Goal: Transaction & Acquisition: Subscribe to service/newsletter

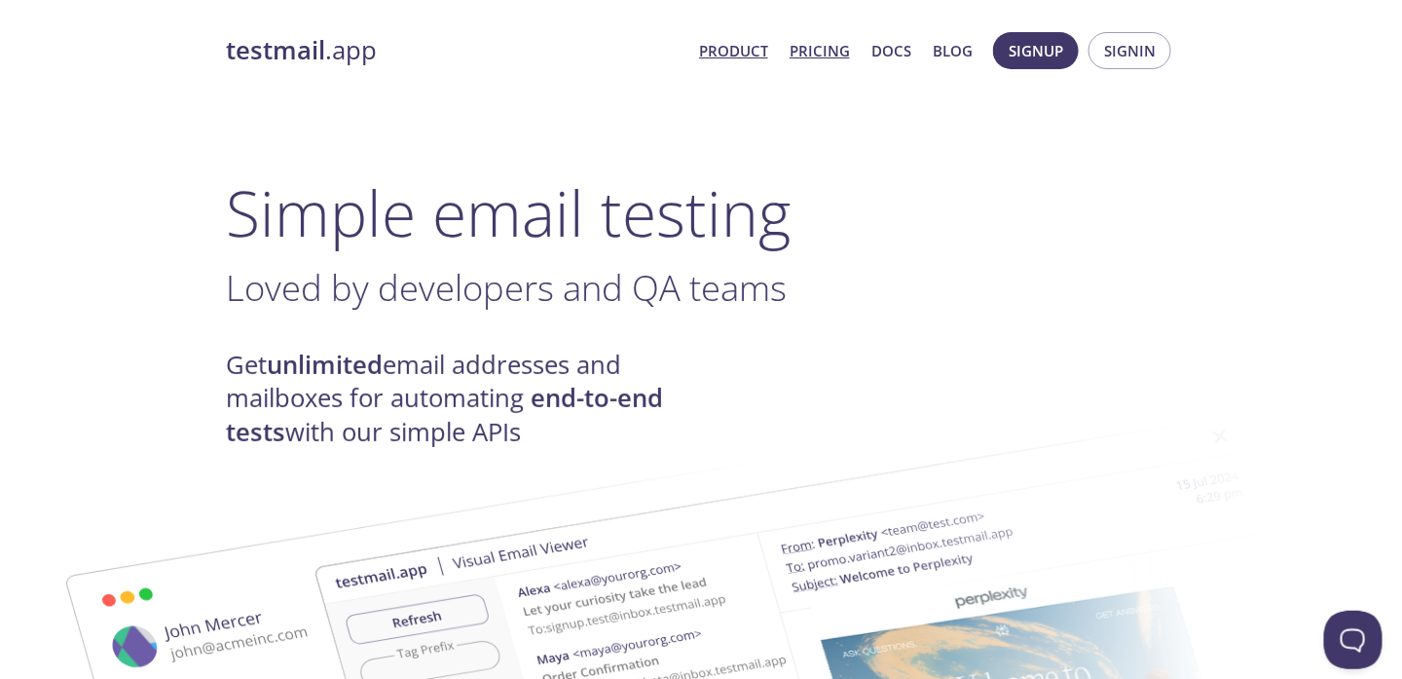
click at [828, 51] on link "Pricing" at bounding box center [820, 50] width 60 height 25
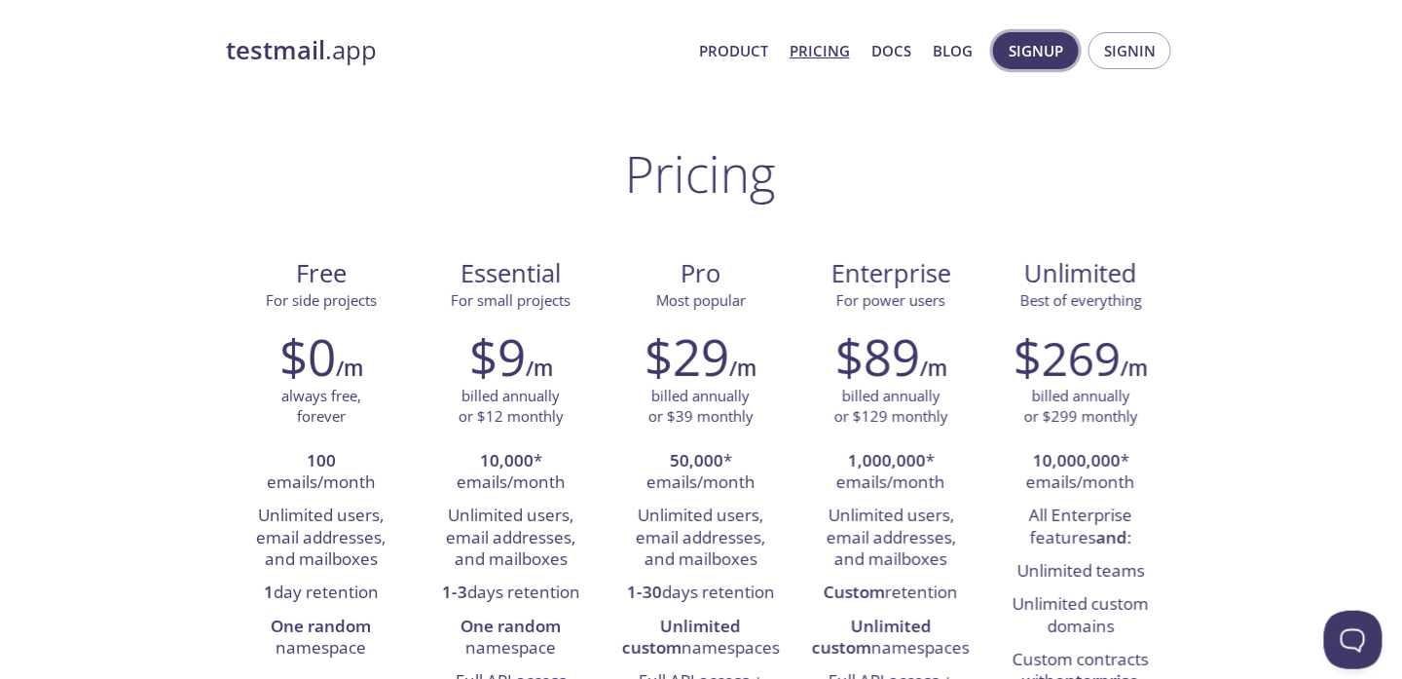
click at [1050, 53] on span "Signup" at bounding box center [1036, 50] width 55 height 25
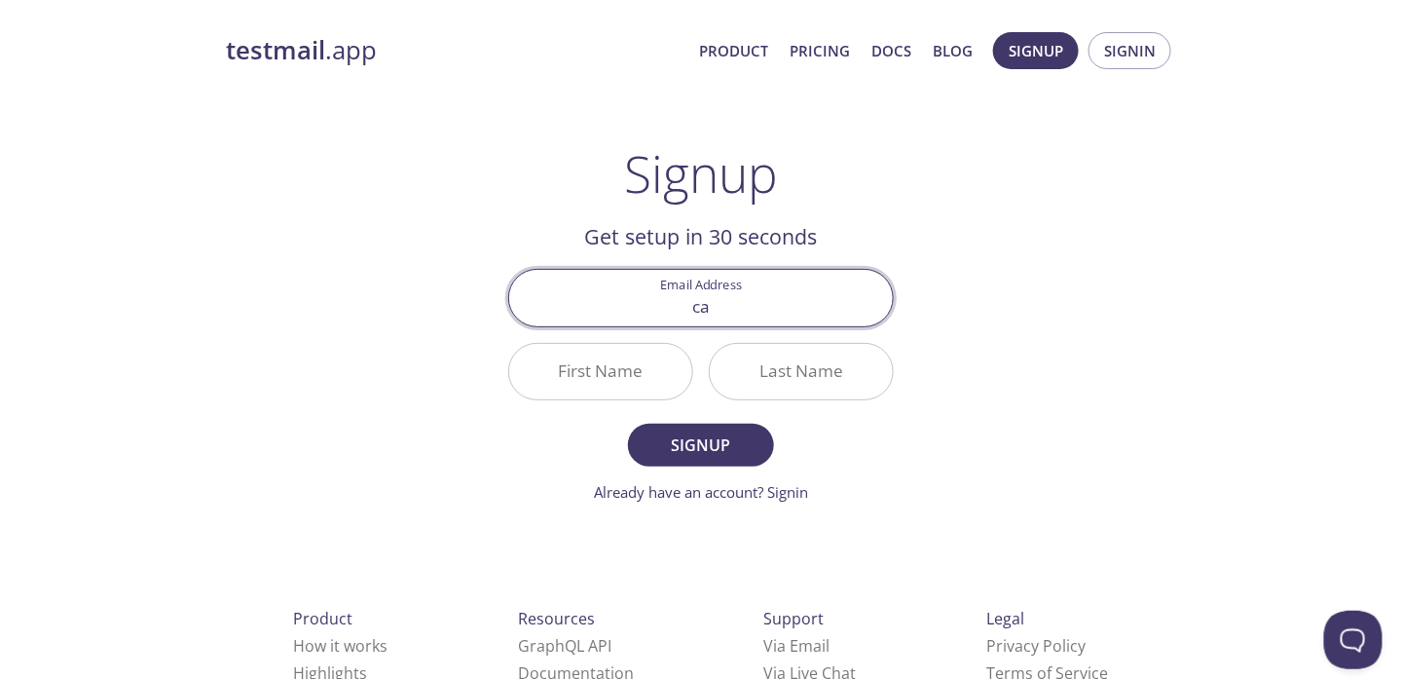
type input "[PERSON_NAME][EMAIL_ADDRESS][DOMAIN_NAME]"
click at [612, 378] on input "First Name" at bounding box center [600, 372] width 183 height 56
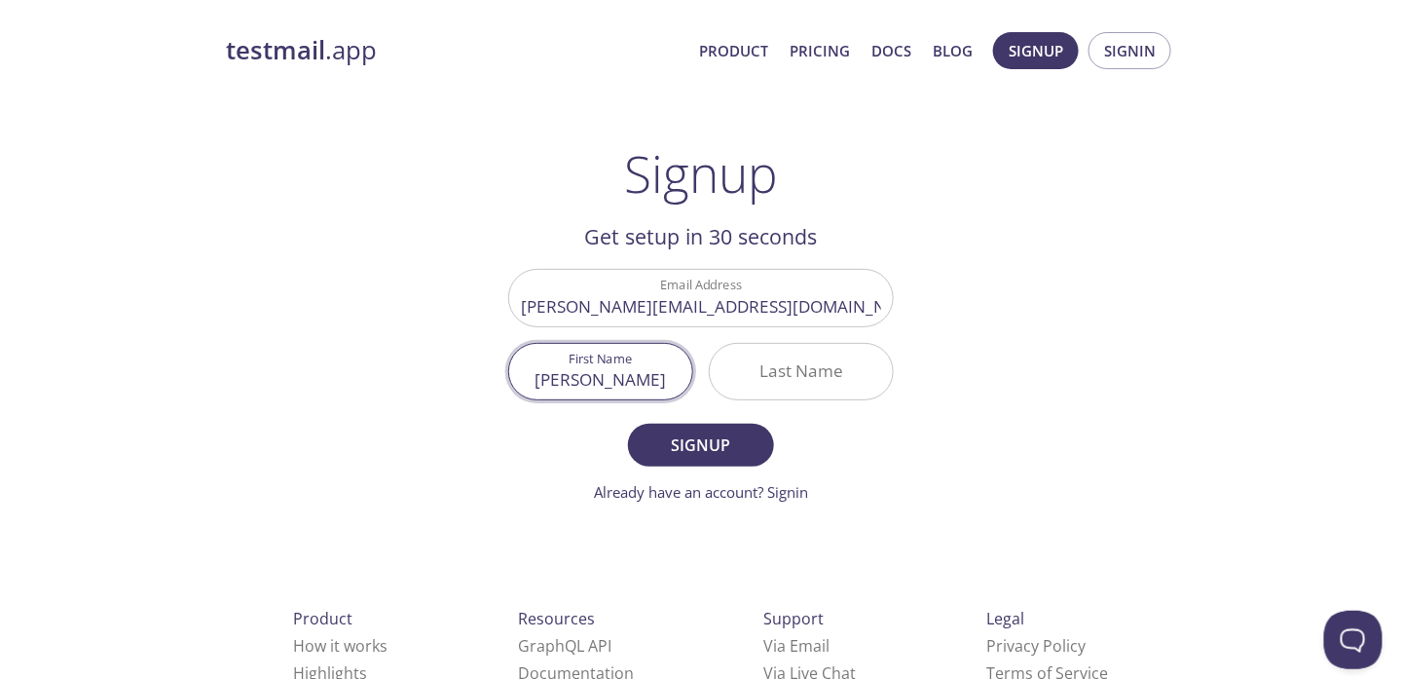
type input "[PERSON_NAME]"
click at [819, 377] on input "Last Name" at bounding box center [801, 372] width 183 height 56
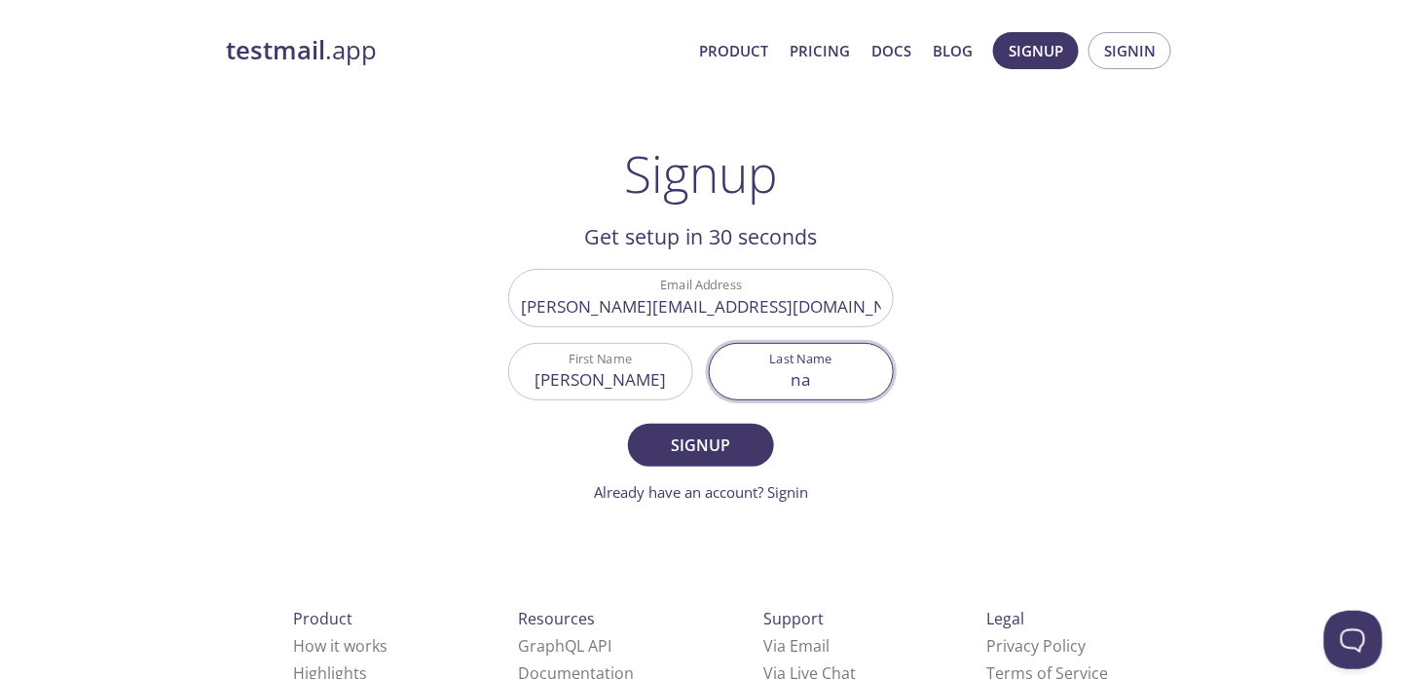
type input "n"
type input "macmillan"
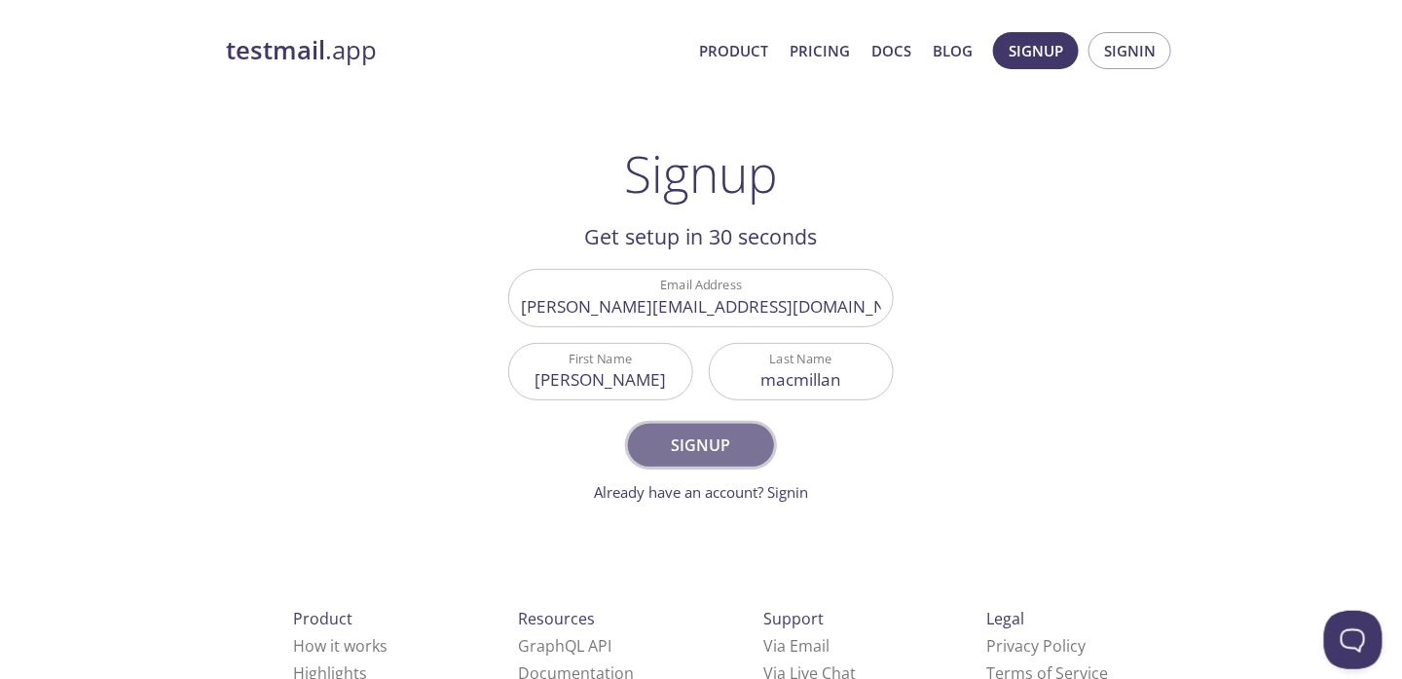
click at [723, 443] on span "Signup" at bounding box center [700, 444] width 103 height 27
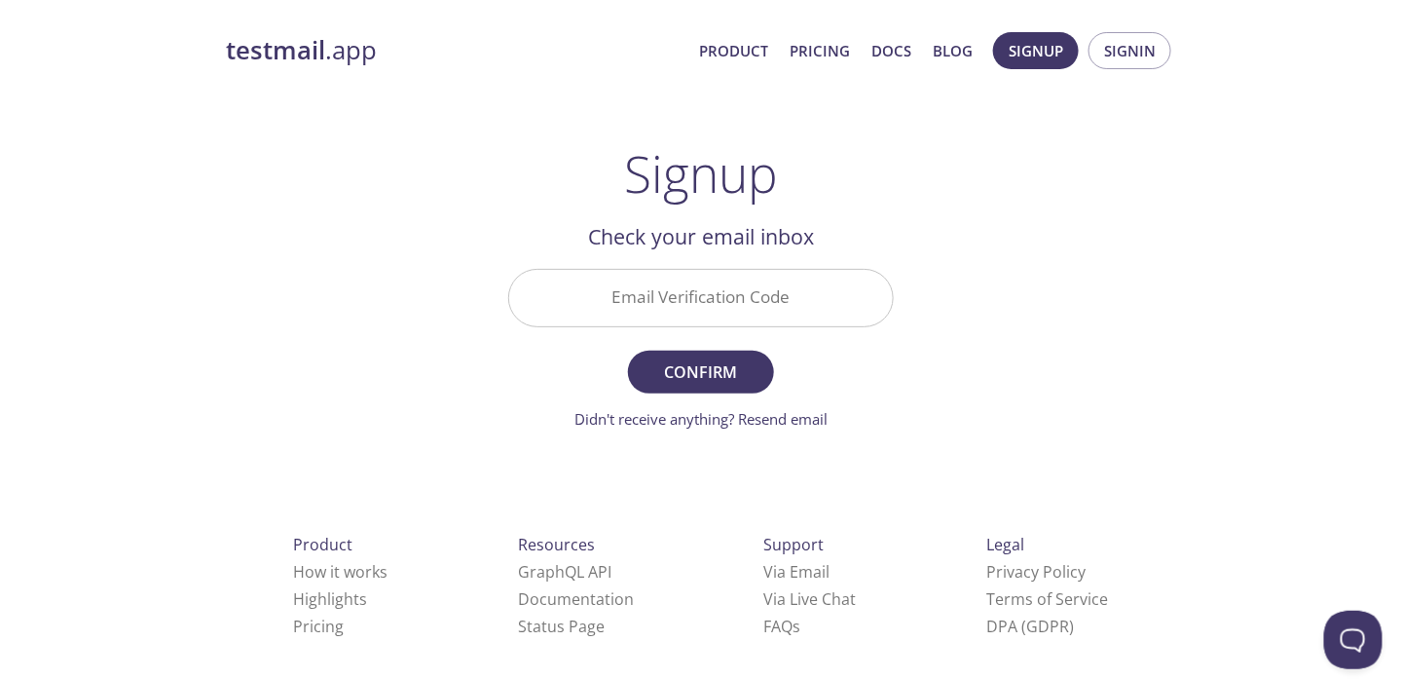
click at [683, 288] on input "Email Verification Code" at bounding box center [701, 298] width 384 height 56
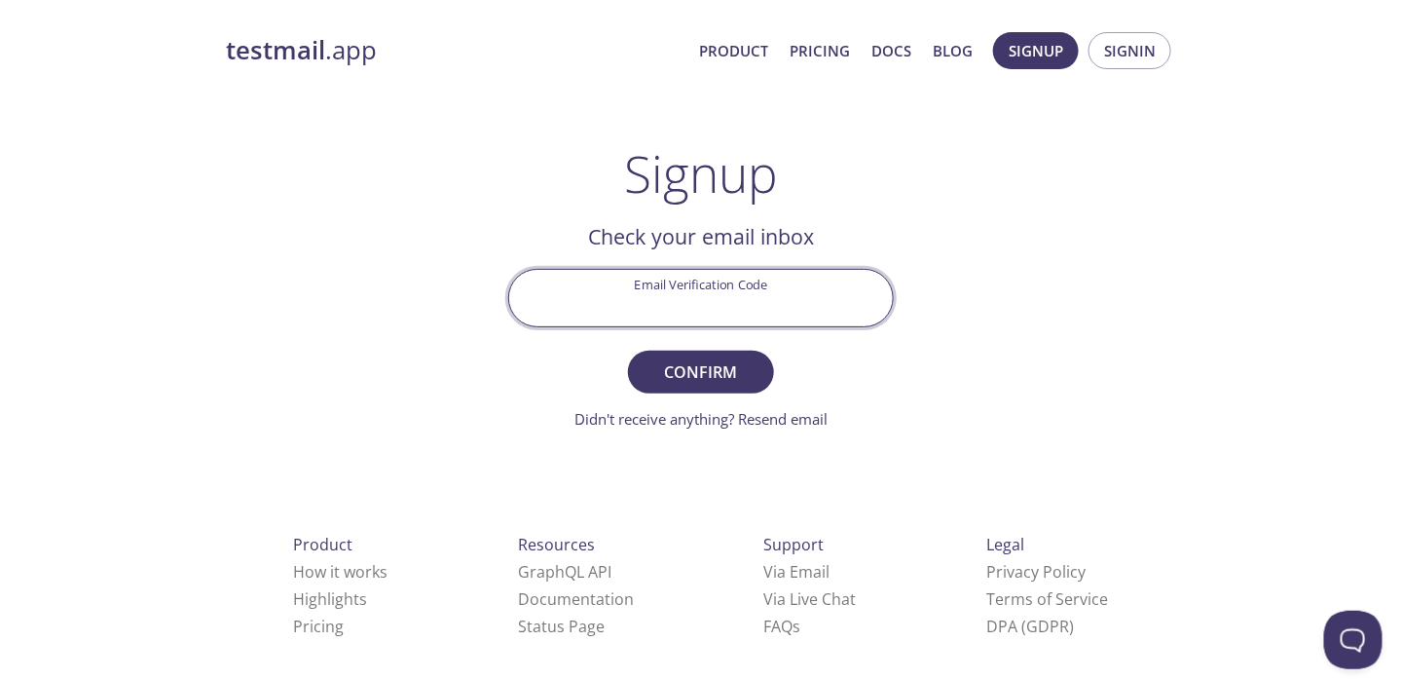
paste input "AAFNAXB"
type input "AAFNAXB"
click at [1033, 384] on div "testmail .app Product Pricing Docs Blog Signup Signin Signup Get setup in 30 se…" at bounding box center [701, 429] width 997 height 820
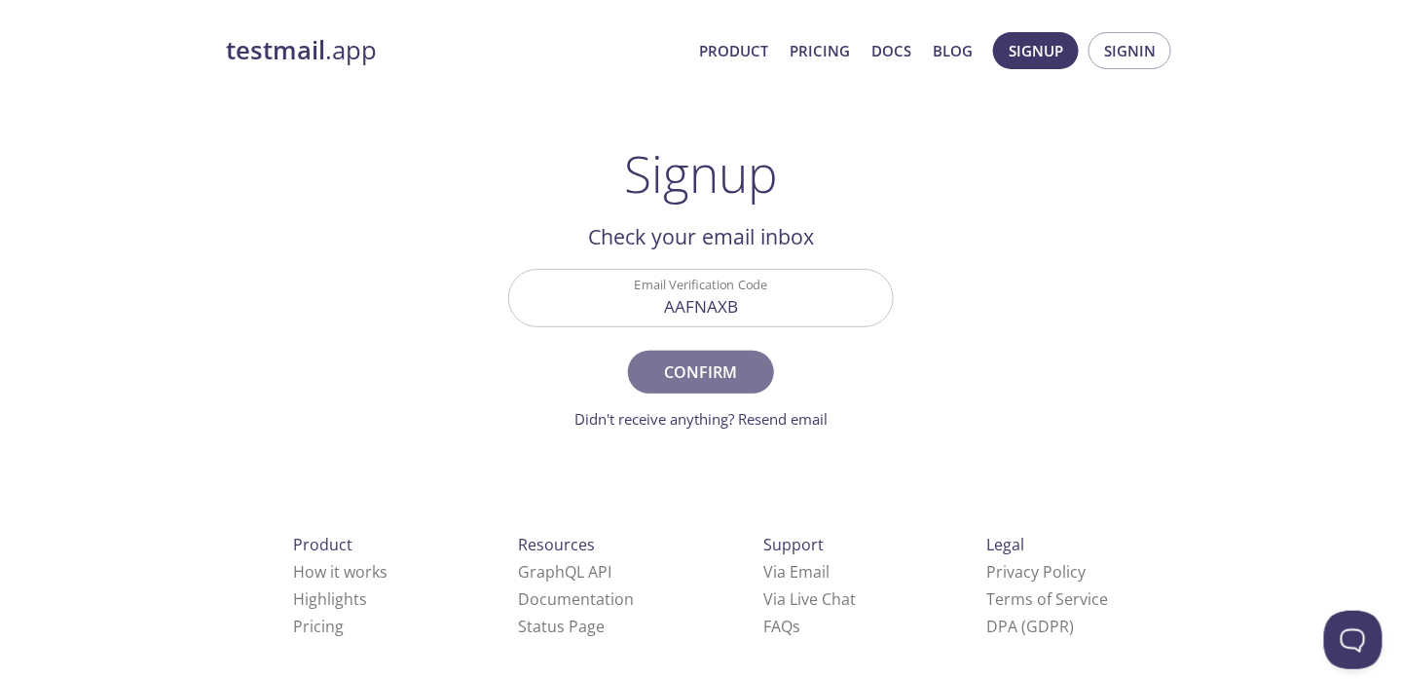
drag, startPoint x: 720, startPoint y: 371, endPoint x: 742, endPoint y: 377, distance: 23.1
click at [719, 372] on span "Confirm" at bounding box center [700, 371] width 103 height 27
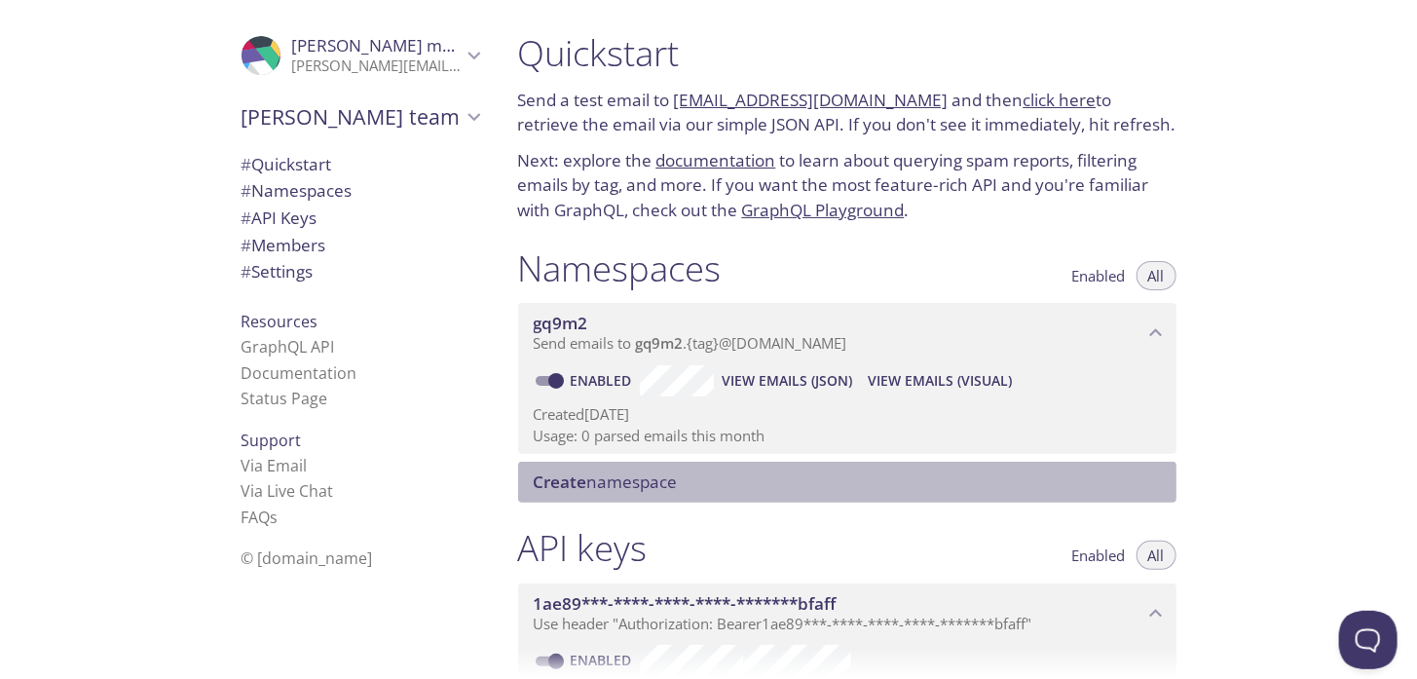
click at [676, 485] on span "Create namespace" at bounding box center [606, 481] width 144 height 22
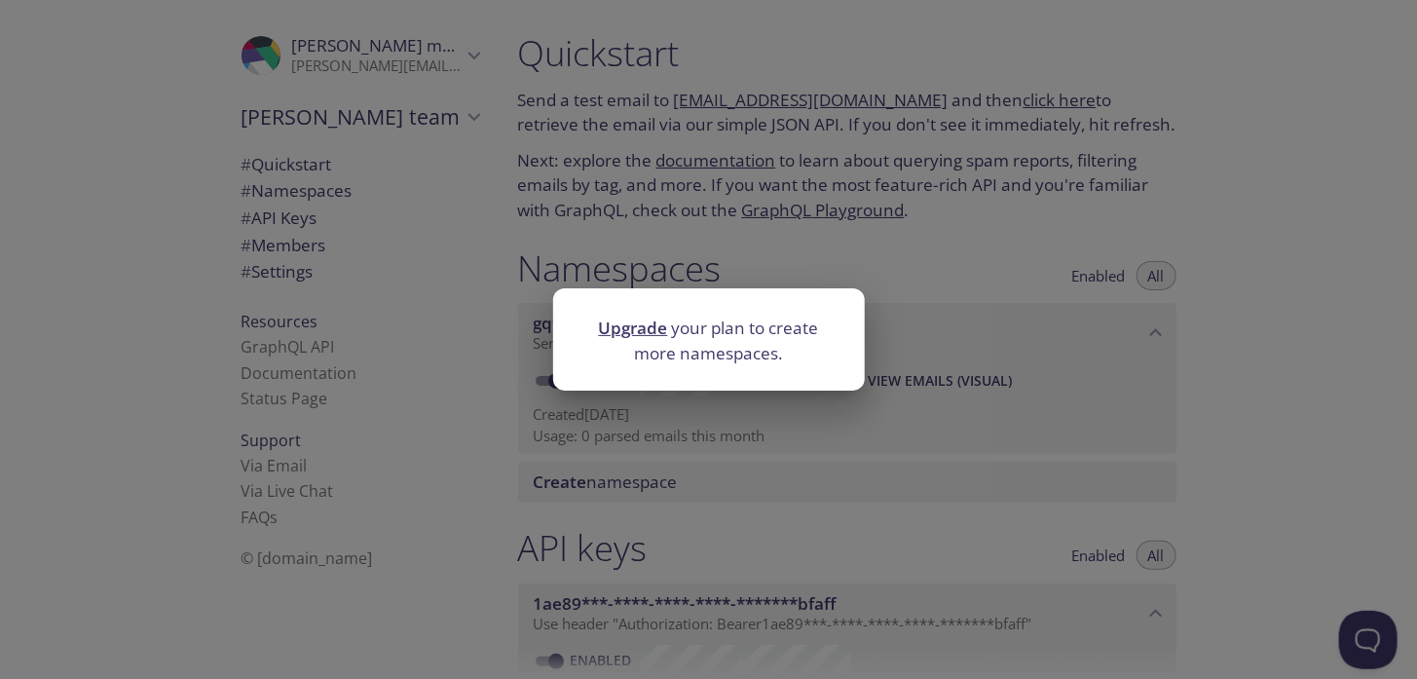
click at [946, 264] on div "Upgrade your plan to create more namespaces." at bounding box center [708, 339] width 1417 height 679
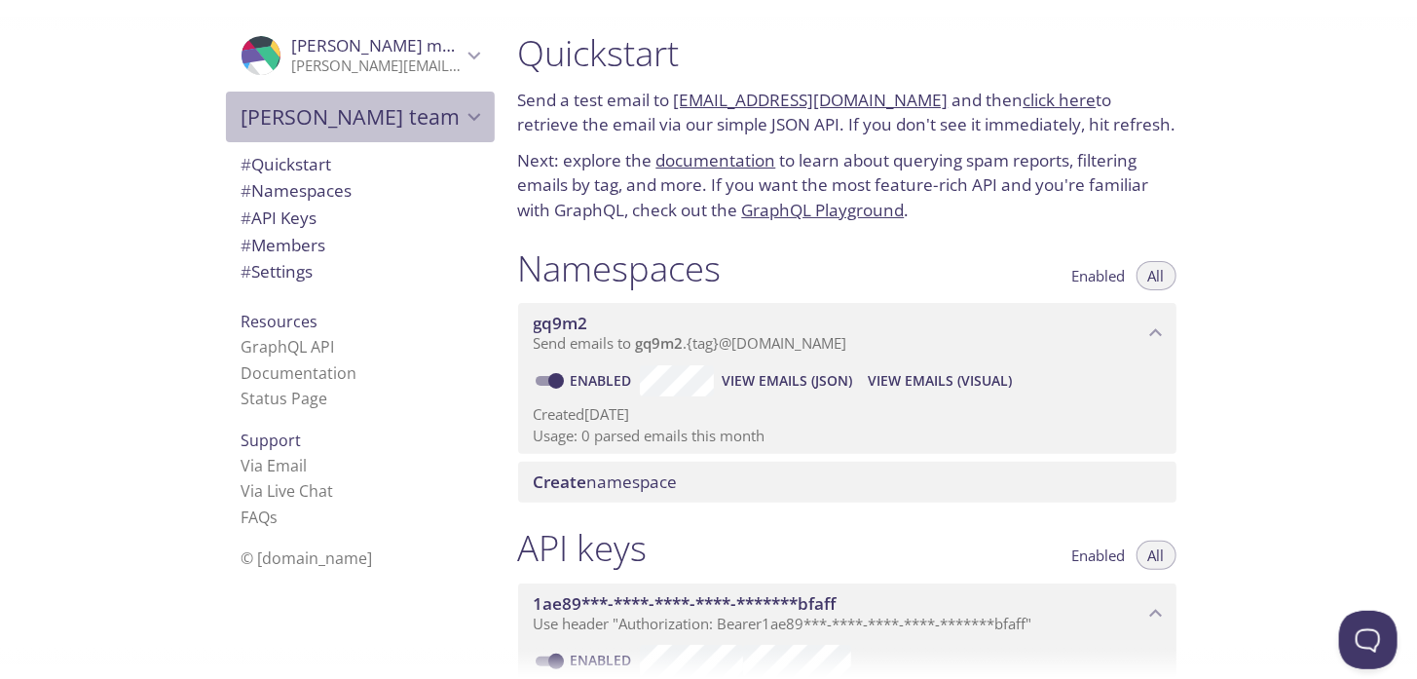
click at [462, 124] on icon "Campbell's team" at bounding box center [474, 116] width 25 height 25
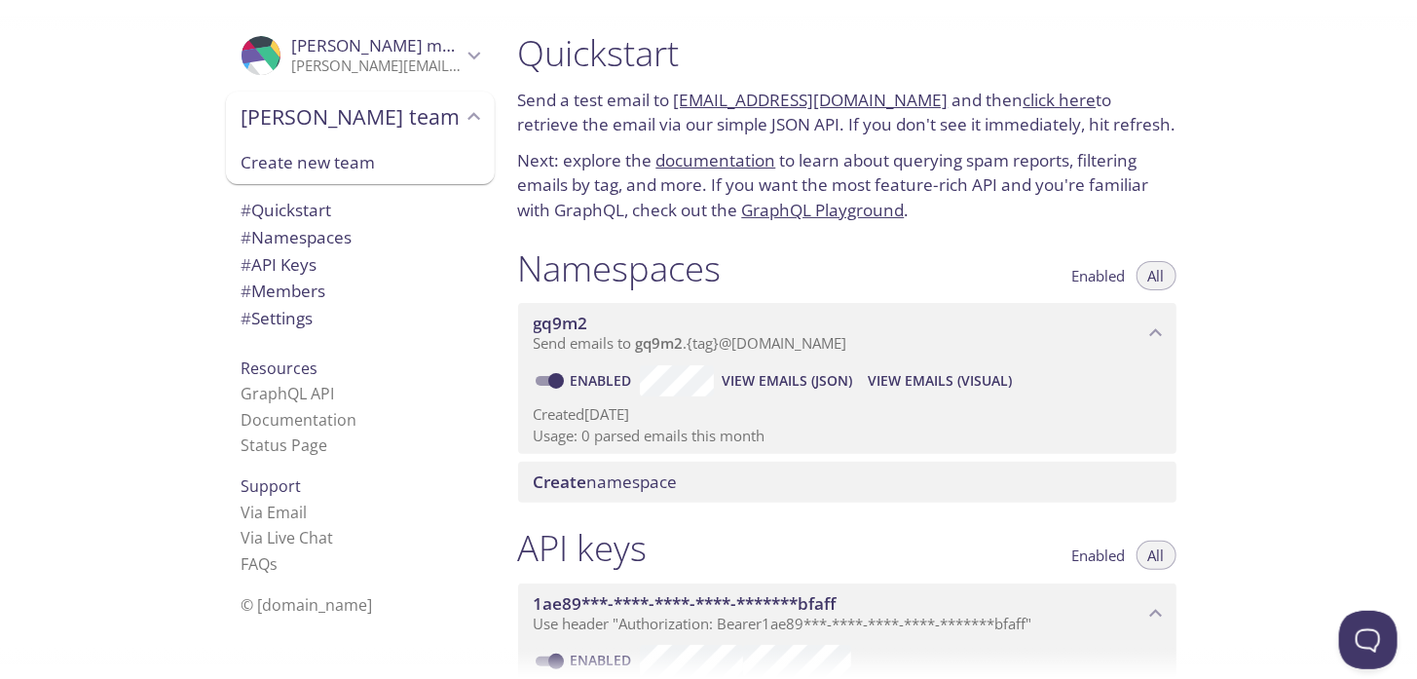
click at [105, 148] on div ".cls-1 { fill: #6d5ca8; } .cls-2 { fill: #3fc191; } .cls-3 { fill: #3b4752; } .…" at bounding box center [251, 339] width 502 height 679
click at [836, 46] on h1 "Quickstart" at bounding box center [847, 53] width 658 height 44
click at [1034, 99] on link "click here" at bounding box center [1059, 100] width 73 height 22
click at [395, 70] on p "[PERSON_NAME][EMAIL_ADDRESS][DOMAIN_NAME]" at bounding box center [376, 65] width 169 height 19
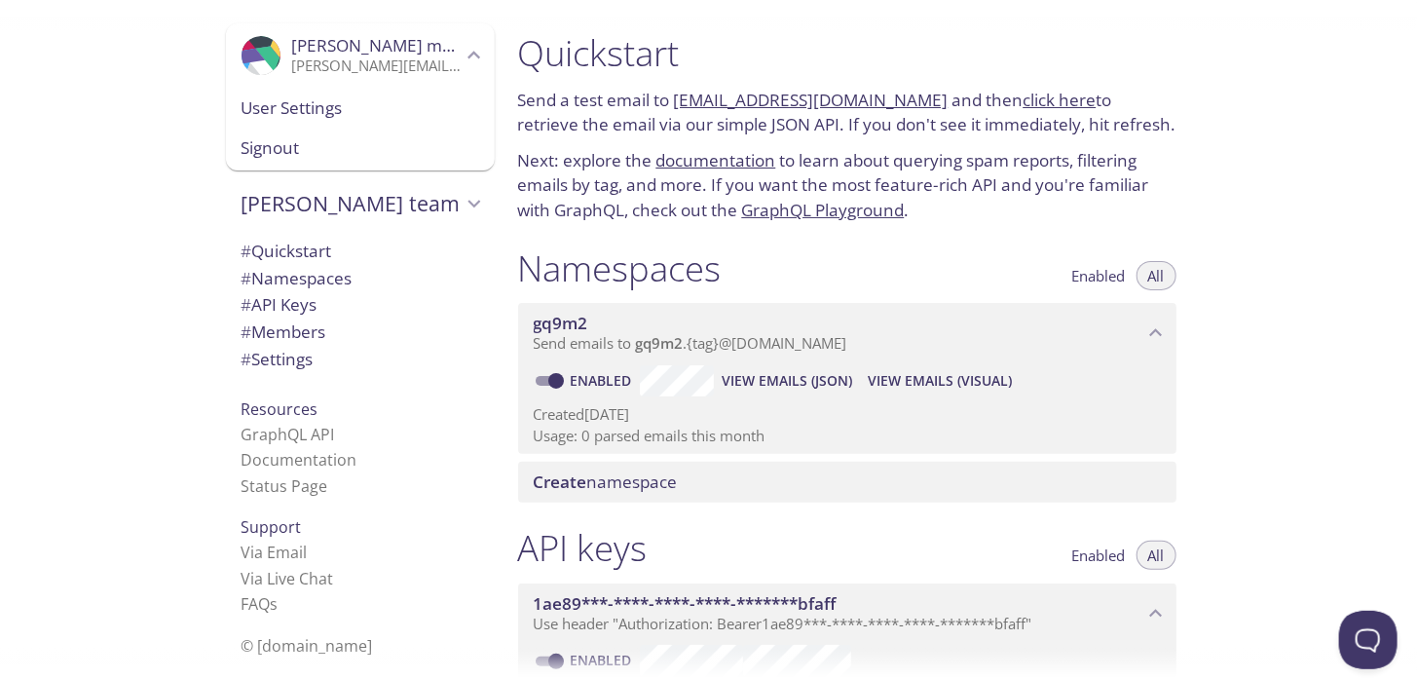
click at [88, 204] on div ".cls-1 { fill: #6d5ca8; } .cls-2 { fill: #3fc191; } .cls-3 { fill: #3b4752; } .…" at bounding box center [251, 339] width 502 height 679
click at [307, 214] on span "[PERSON_NAME] team" at bounding box center [351, 203] width 220 height 27
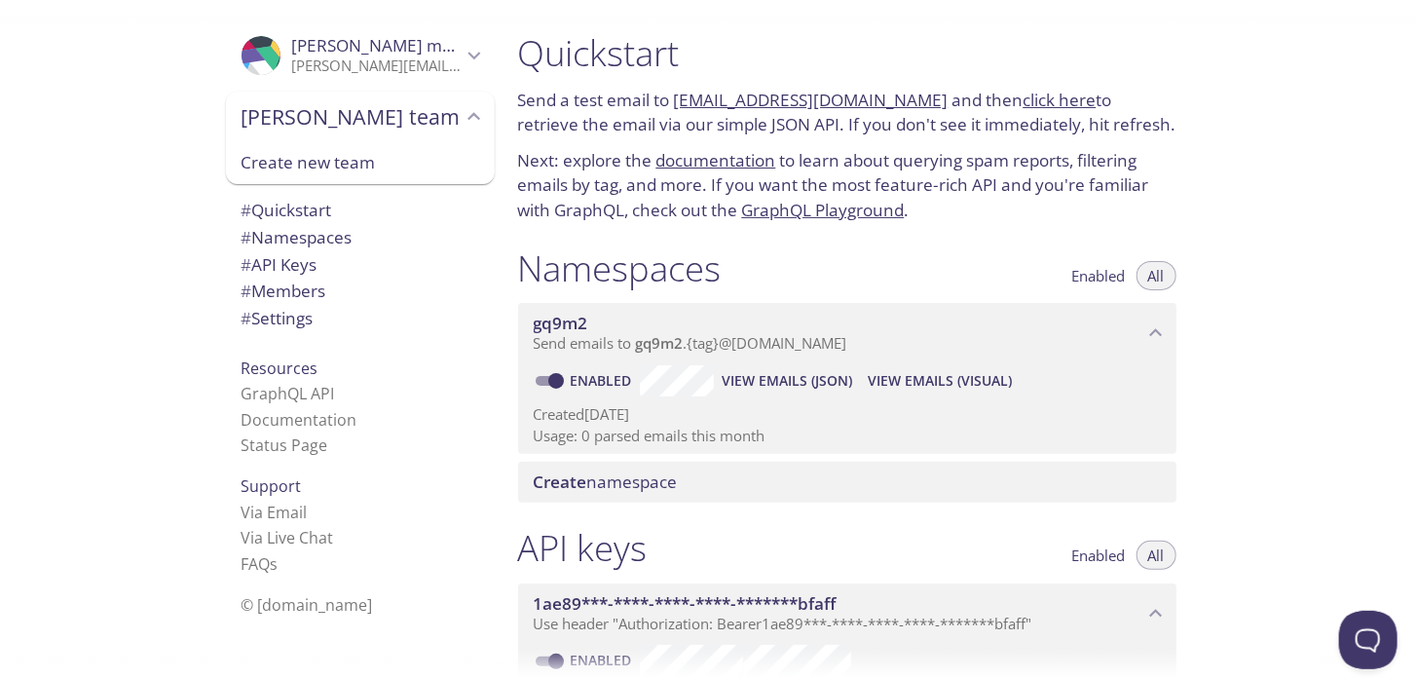
click at [352, 119] on span "[PERSON_NAME] team" at bounding box center [351, 116] width 220 height 27
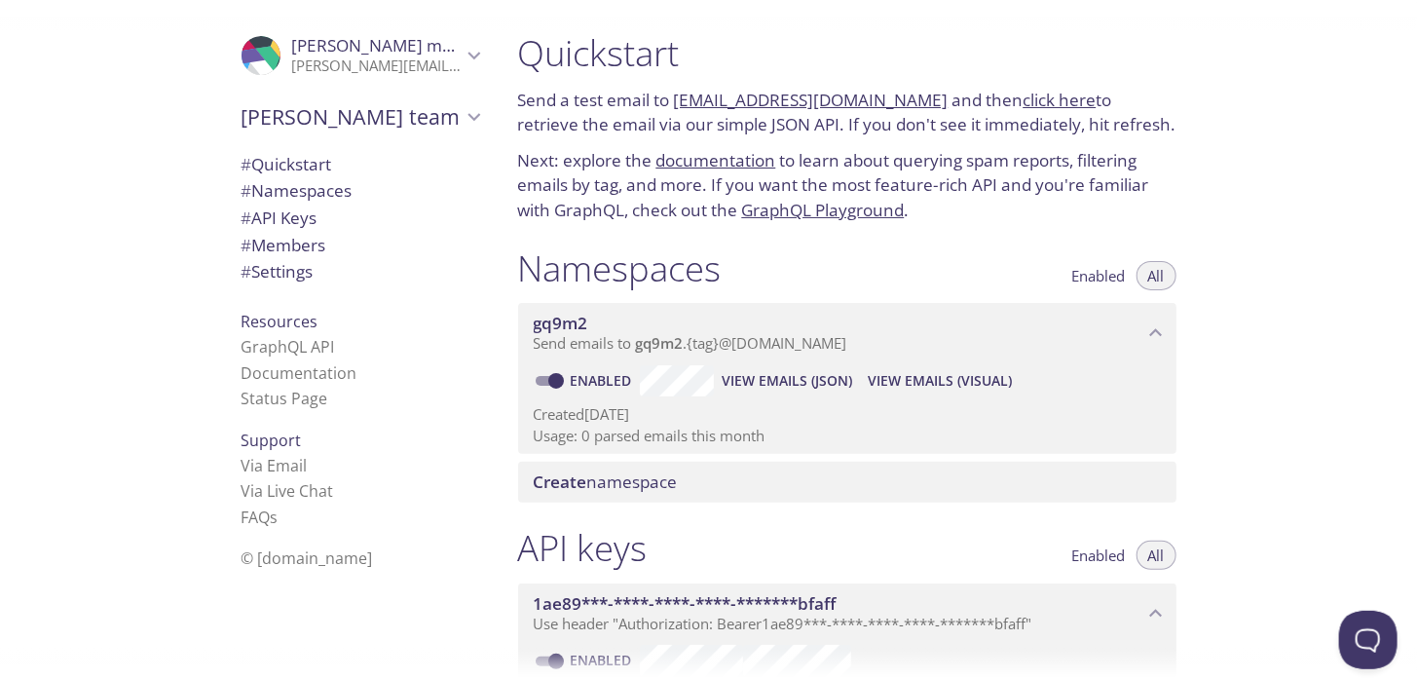
click at [974, 386] on span "View Emails (Visual)" at bounding box center [940, 380] width 144 height 23
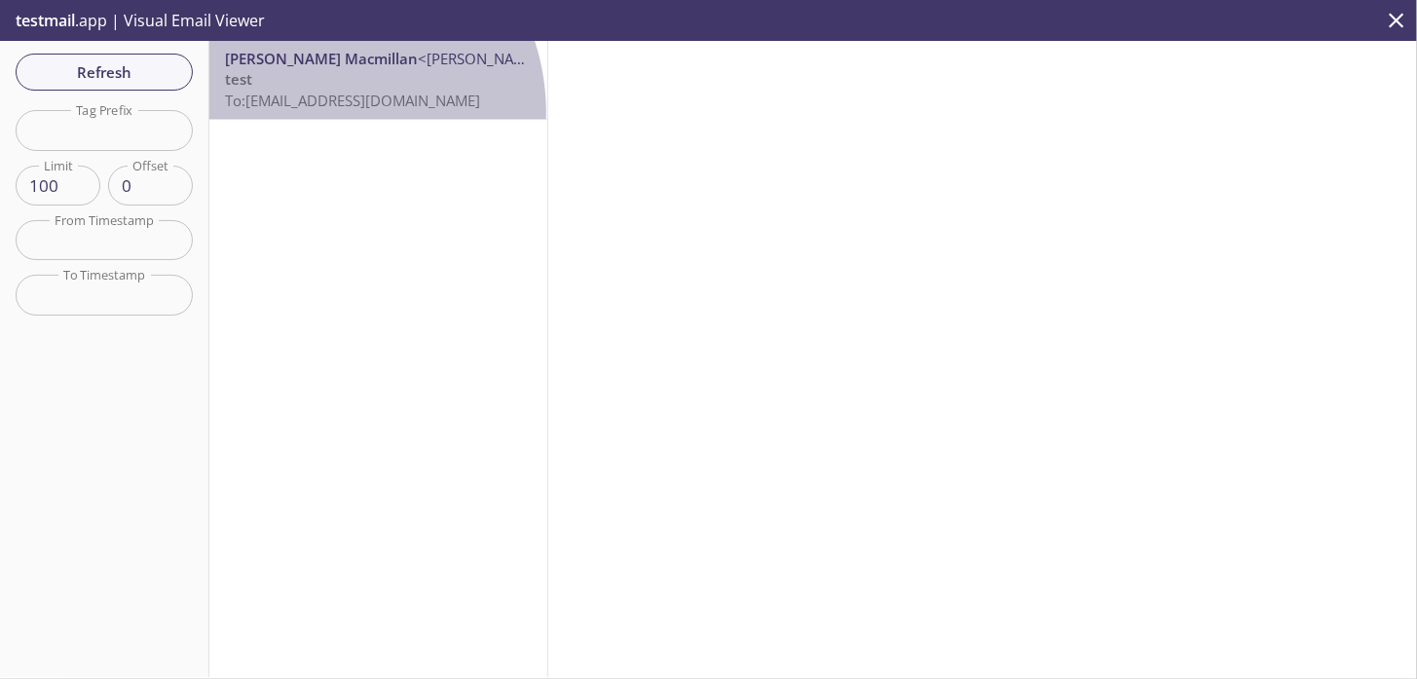
click at [314, 113] on div "[PERSON_NAME] <[PERSON_NAME][EMAIL_ADDRESS][DOMAIN_NAME]> test To: [EMAIL_ADDRE…" at bounding box center [378, 80] width 338 height 78
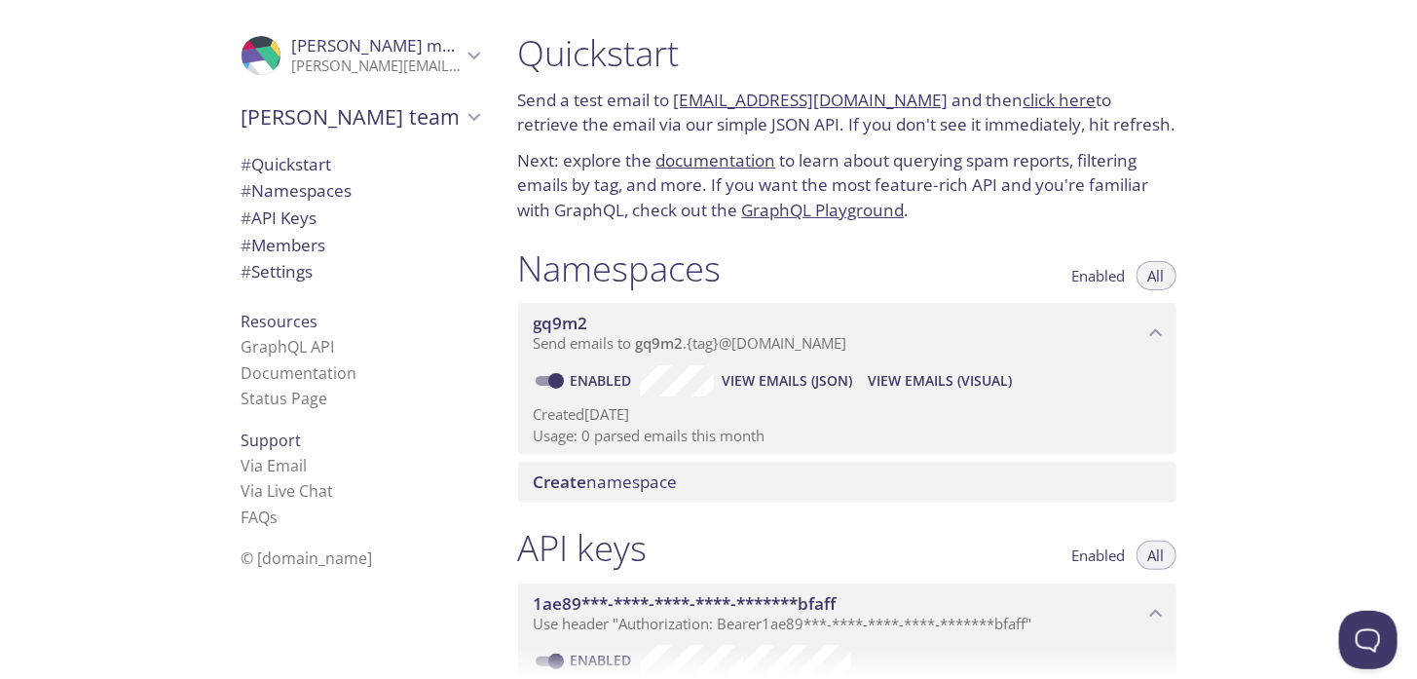
click at [909, 380] on span "View Emails (Visual)" at bounding box center [940, 380] width 144 height 23
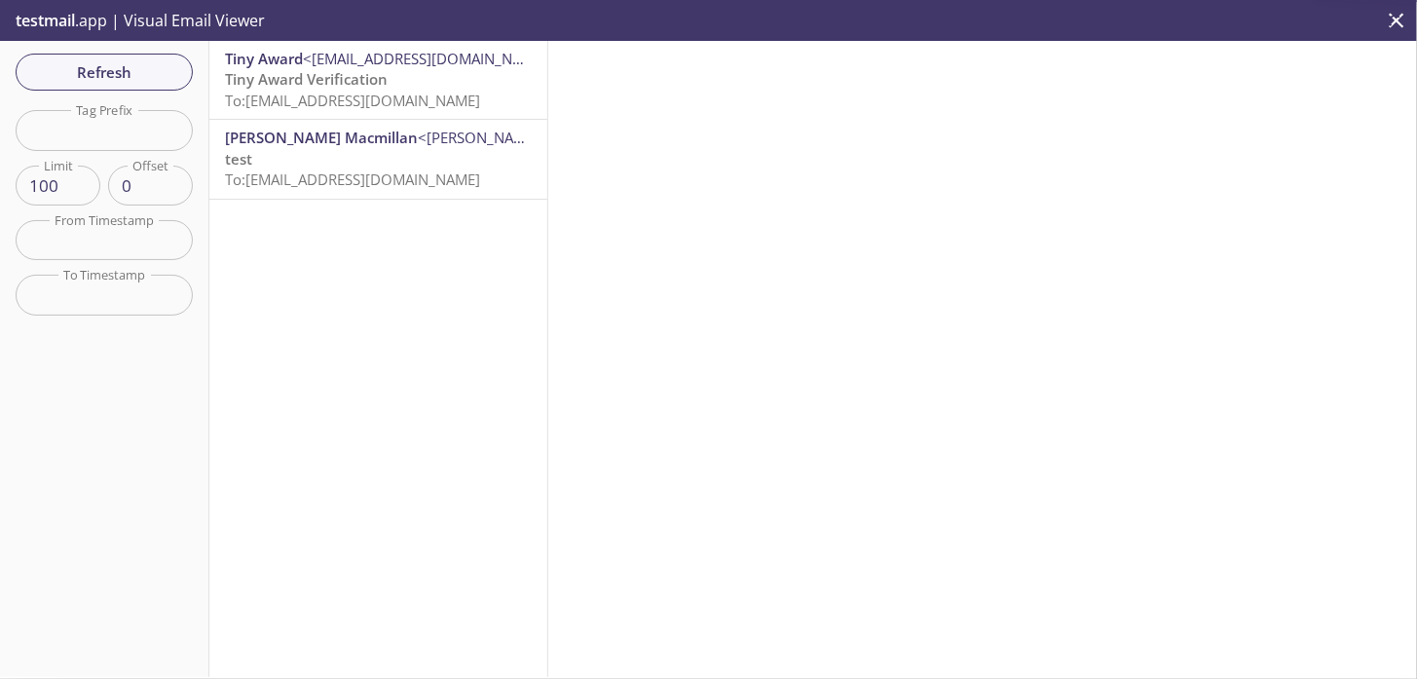
click at [352, 189] on span "To: [EMAIL_ADDRESS][DOMAIN_NAME]" at bounding box center [352, 178] width 255 height 19
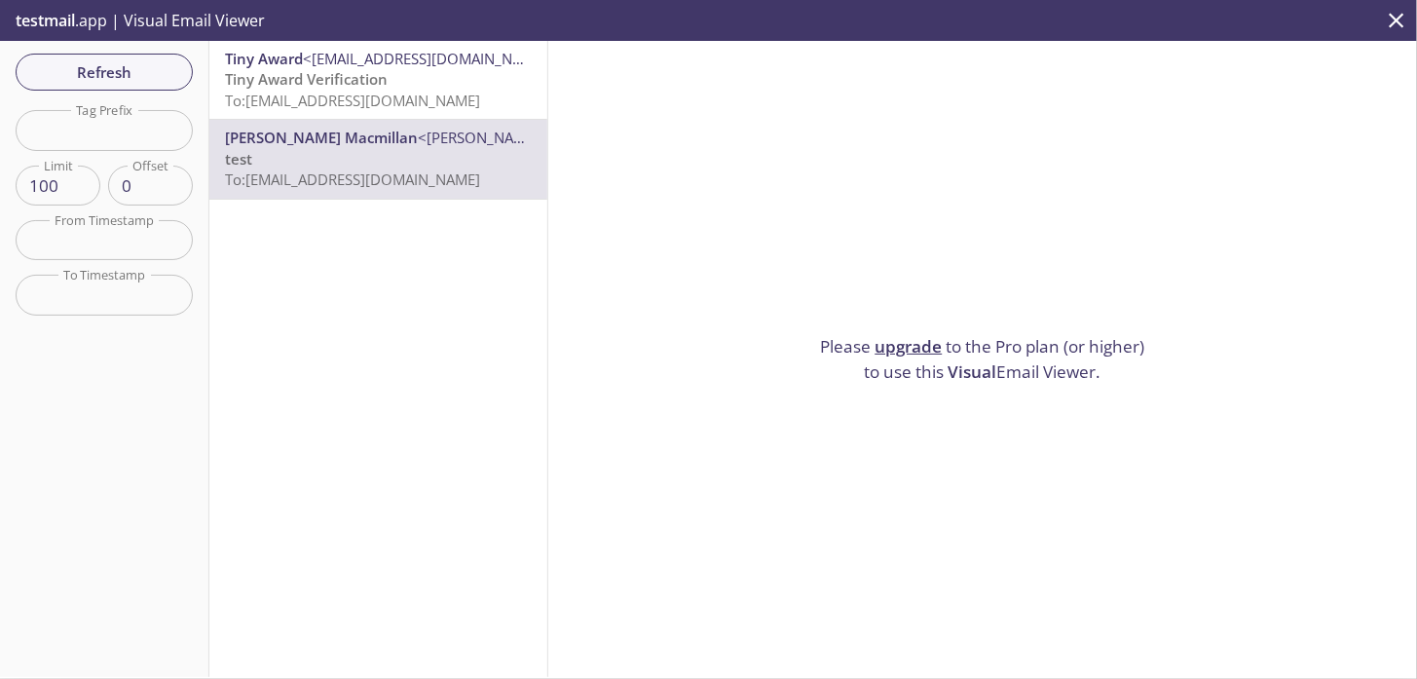
drag, startPoint x: 367, startPoint y: 183, endPoint x: 289, endPoint y: 216, distance: 84.6
click at [289, 216] on div "Tiny Award <[EMAIL_ADDRESS][DOMAIN_NAME]> Tiny Award Verification To: [EMAIL_AD…" at bounding box center [378, 359] width 339 height 636
click at [1169, 272] on div "Please upgrade to the Pro plan (or higher) to use this Visual Email Viewer." at bounding box center [982, 359] width 869 height 636
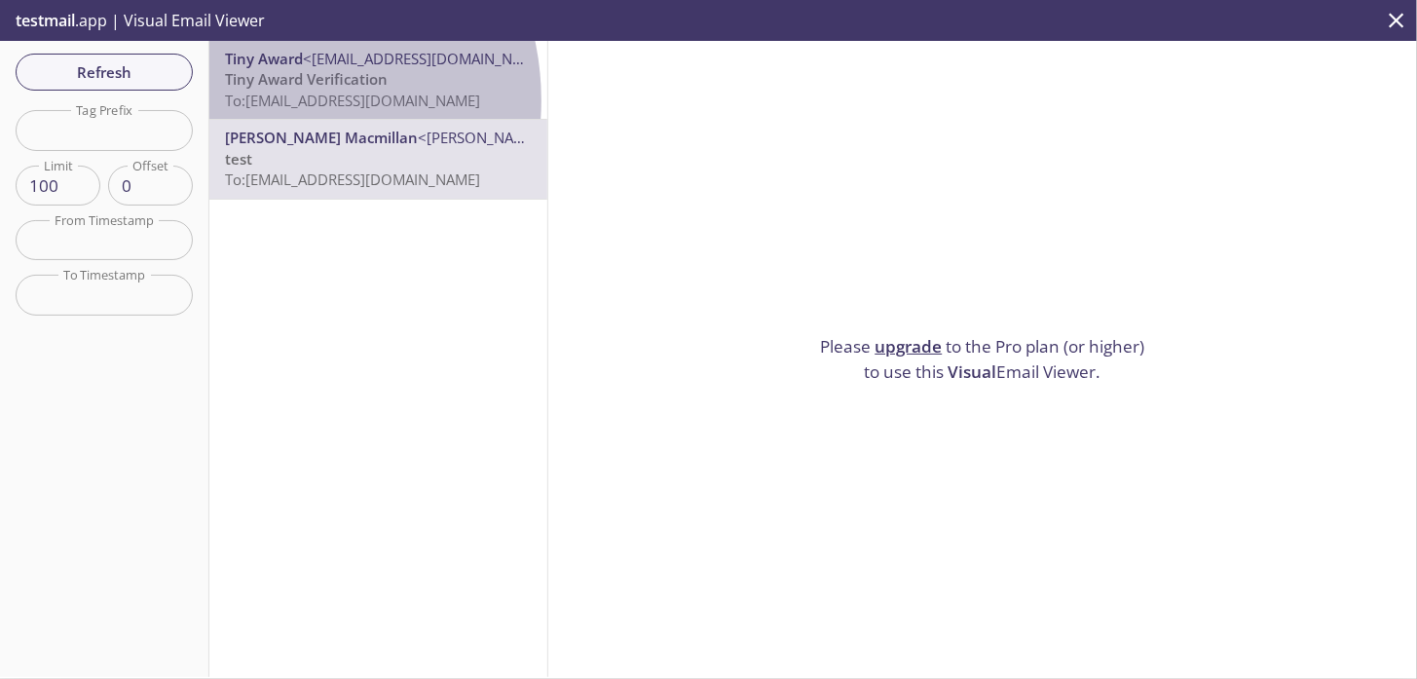
drag, startPoint x: 260, startPoint y: 100, endPoint x: 398, endPoint y: 105, distance: 138.4
click at [398, 105] on span "To: [EMAIL_ADDRESS][DOMAIN_NAME]" at bounding box center [352, 100] width 255 height 19
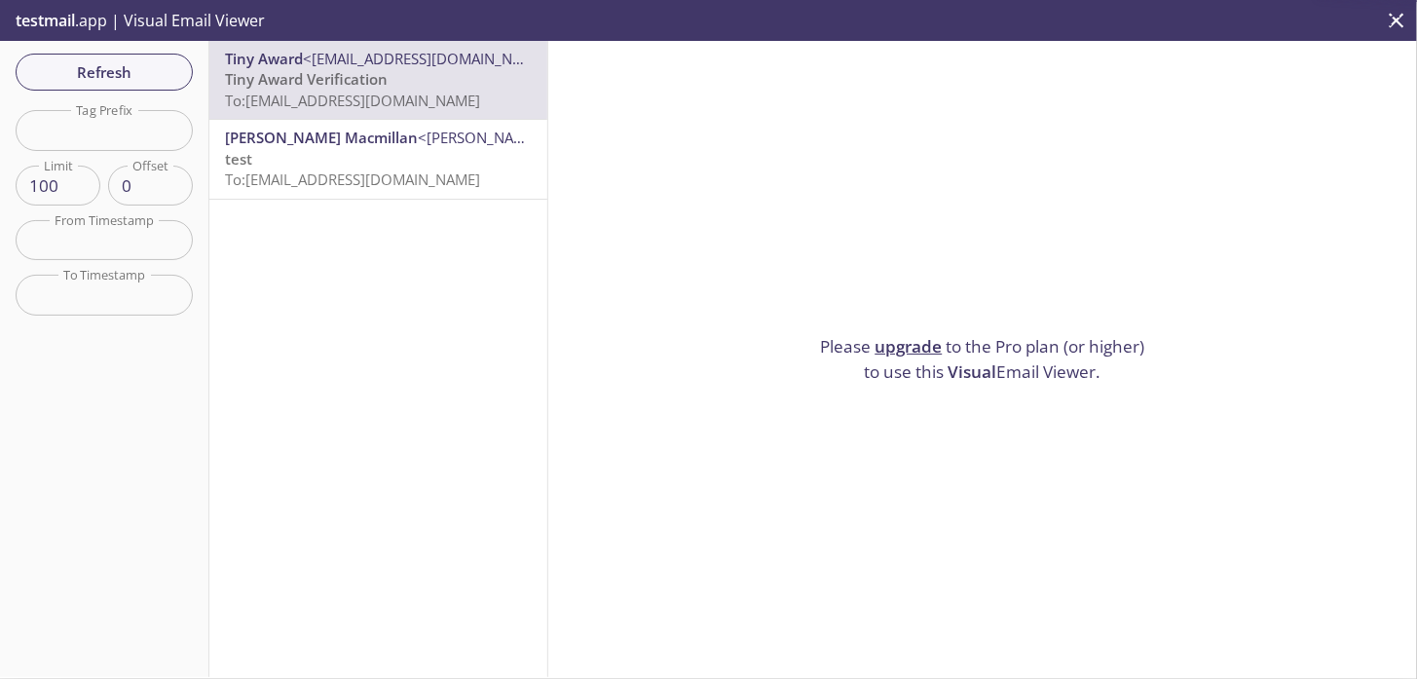
click at [414, 158] on p "test To: [EMAIL_ADDRESS][DOMAIN_NAME]" at bounding box center [378, 170] width 307 height 42
